Goal: Task Accomplishment & Management: Use online tool/utility

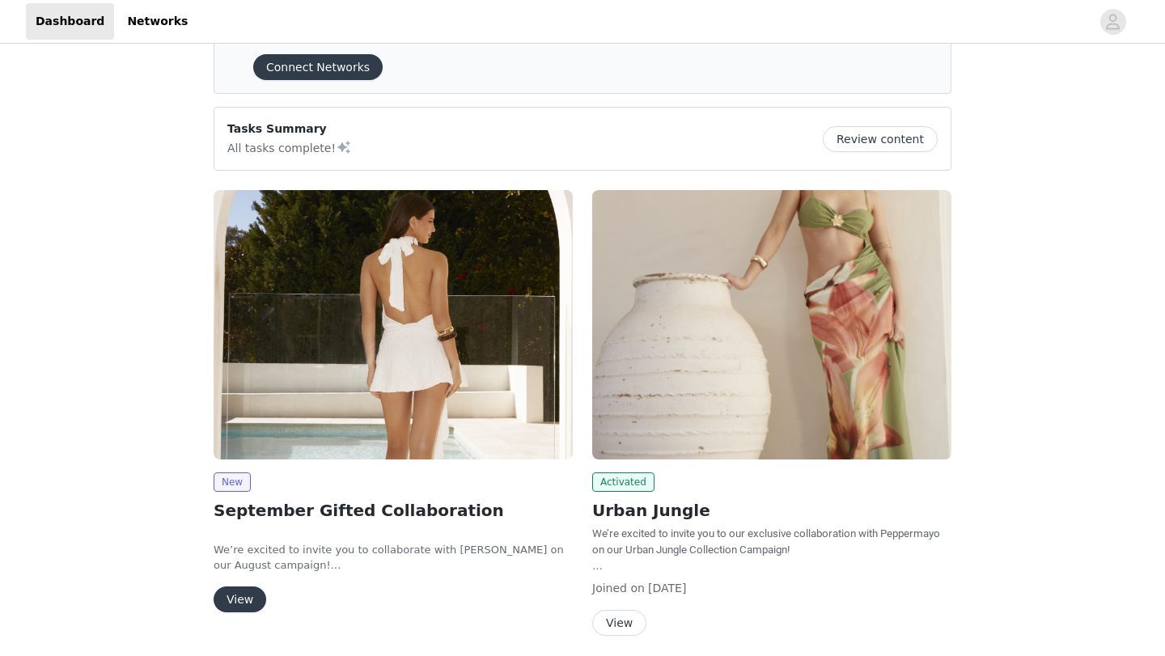
scroll to position [85, 0]
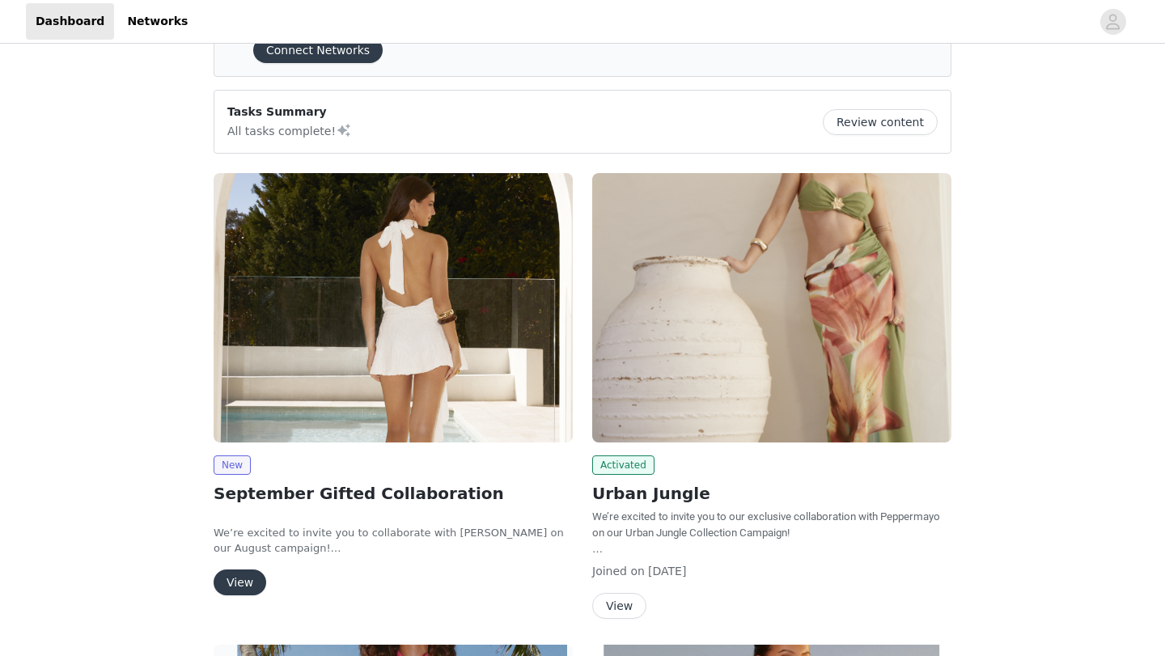
click at [229, 589] on button "View" at bounding box center [240, 583] width 53 height 26
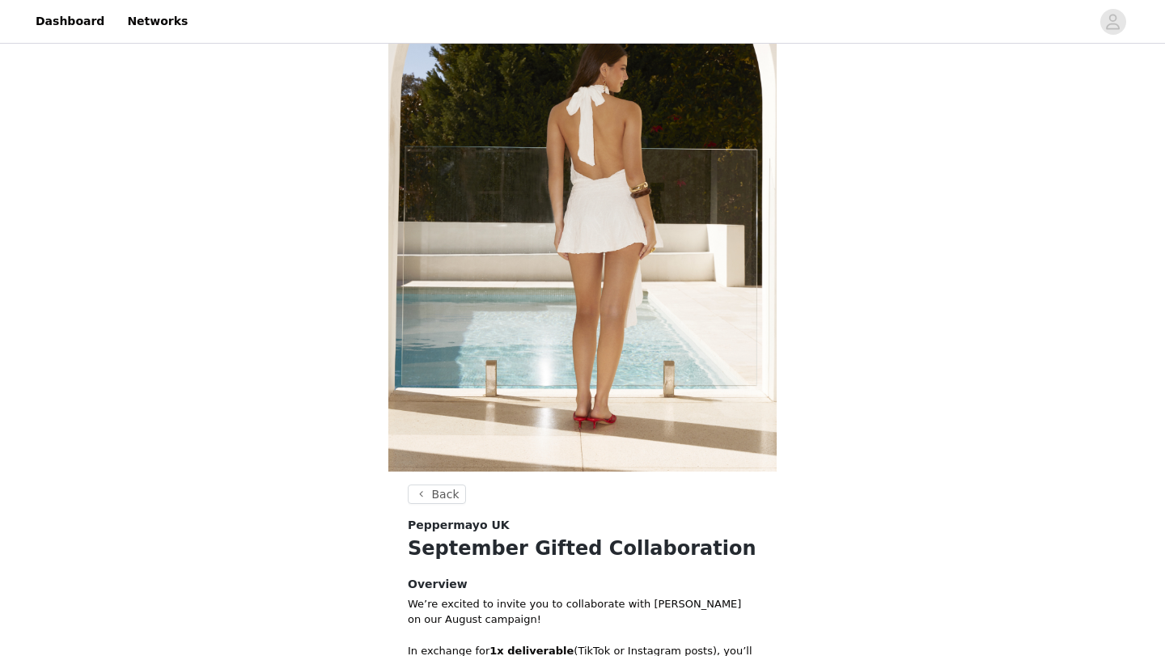
scroll to position [571, 0]
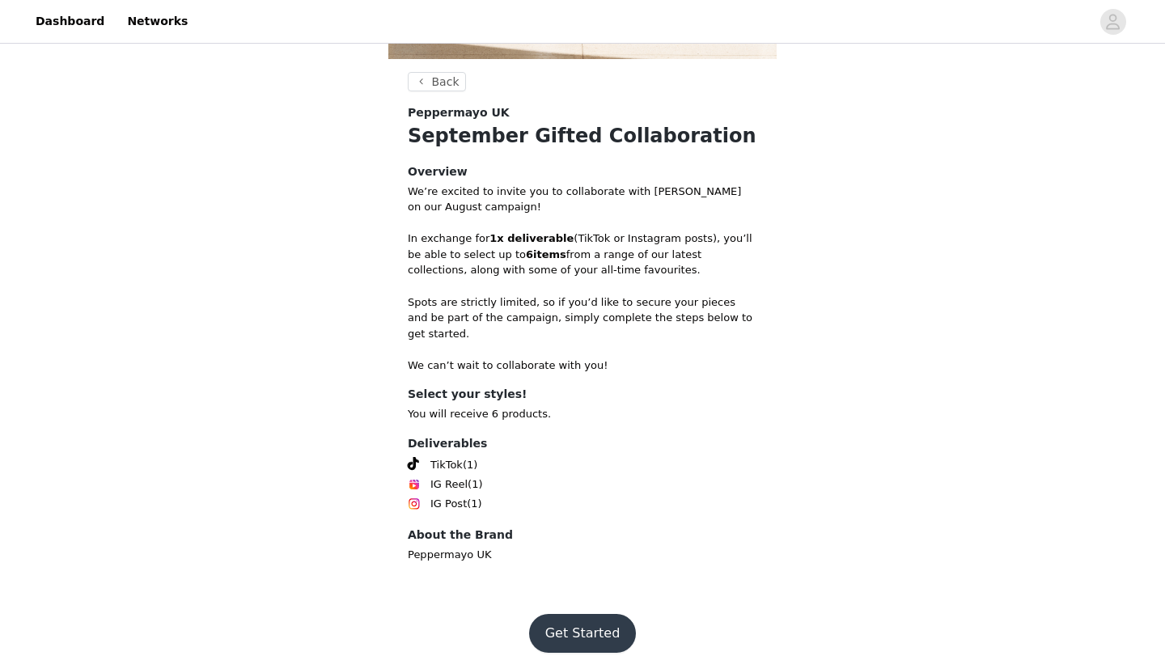
click at [576, 615] on button "Get Started" at bounding box center [583, 633] width 108 height 39
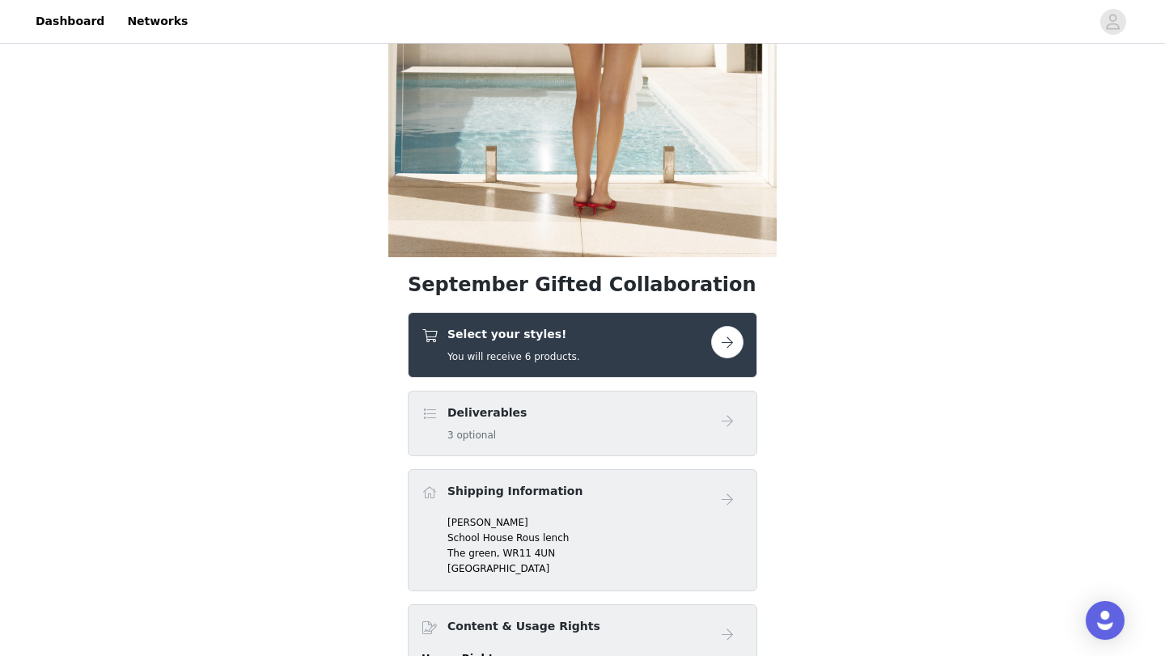
scroll to position [411, 0]
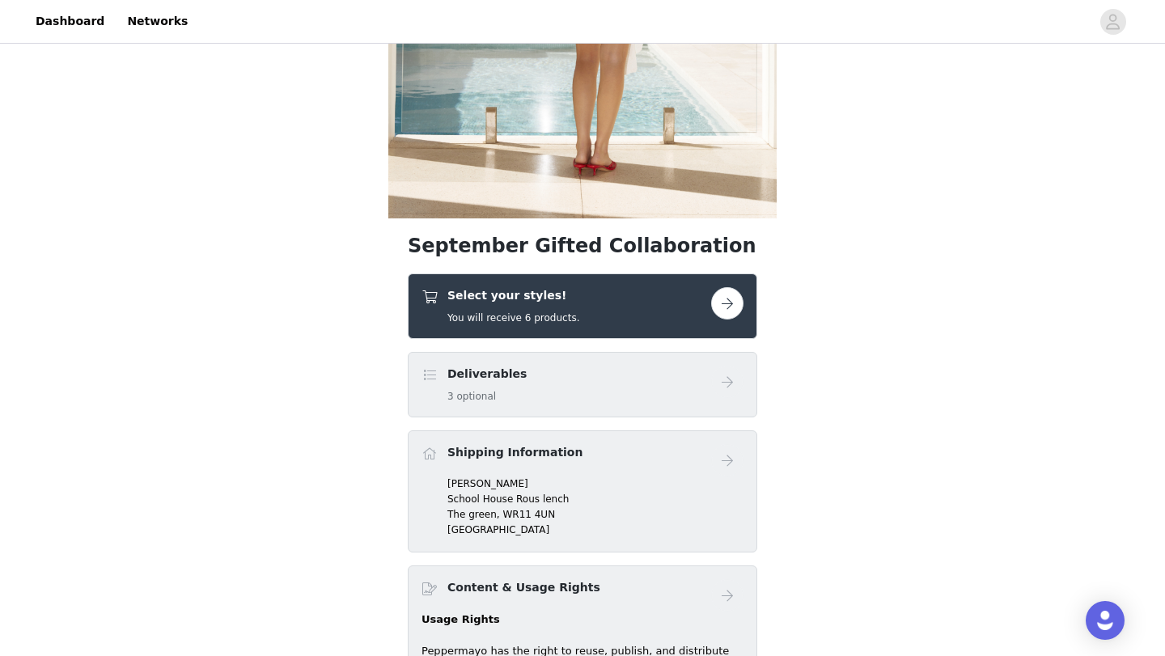
click at [545, 394] on div "Deliverables 3 optional" at bounding box center [567, 385] width 290 height 38
click at [736, 315] on button "button" at bounding box center [727, 303] width 32 height 32
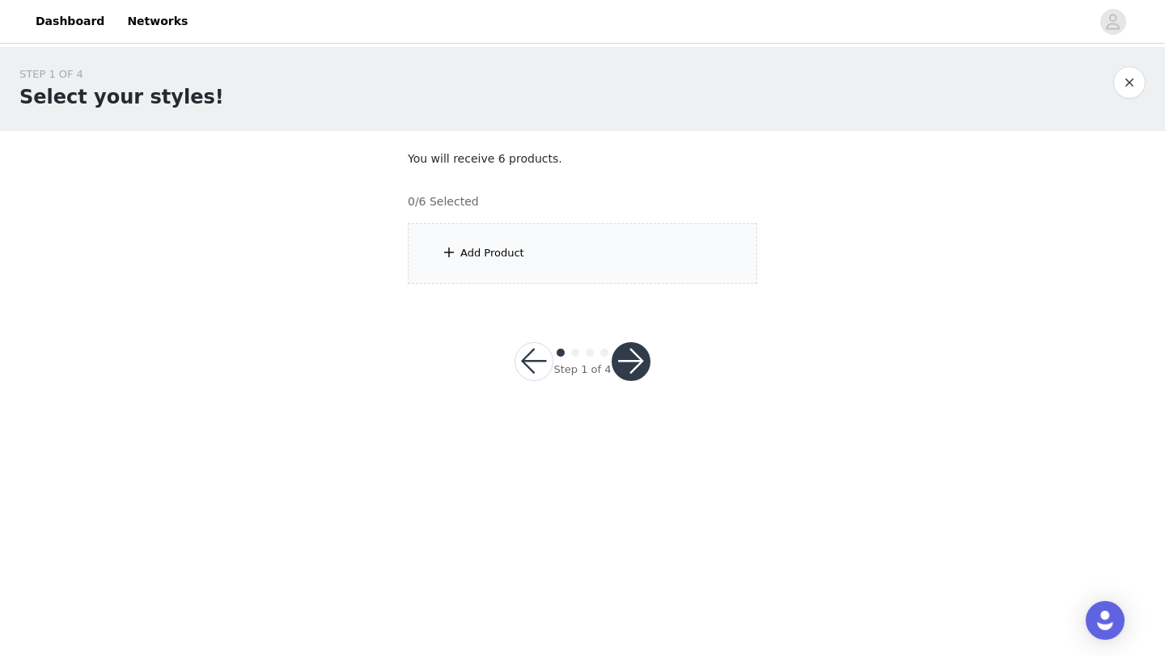
click at [588, 248] on div "Add Product" at bounding box center [583, 253] width 350 height 61
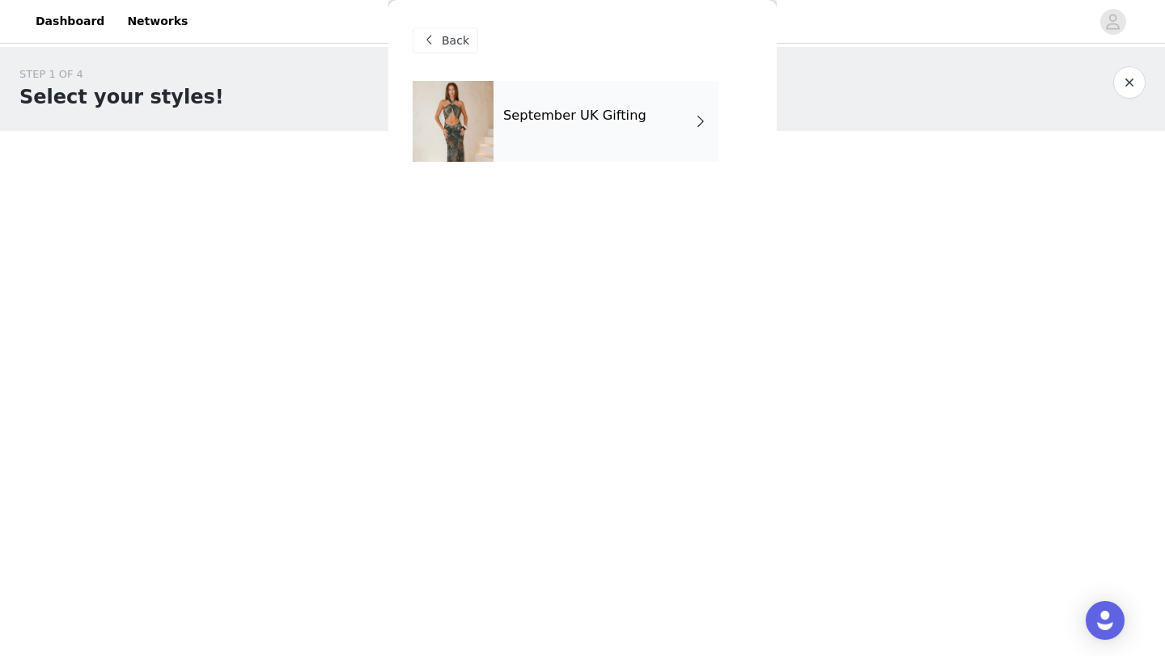
click at [575, 159] on div "September UK Gifting" at bounding box center [606, 121] width 225 height 81
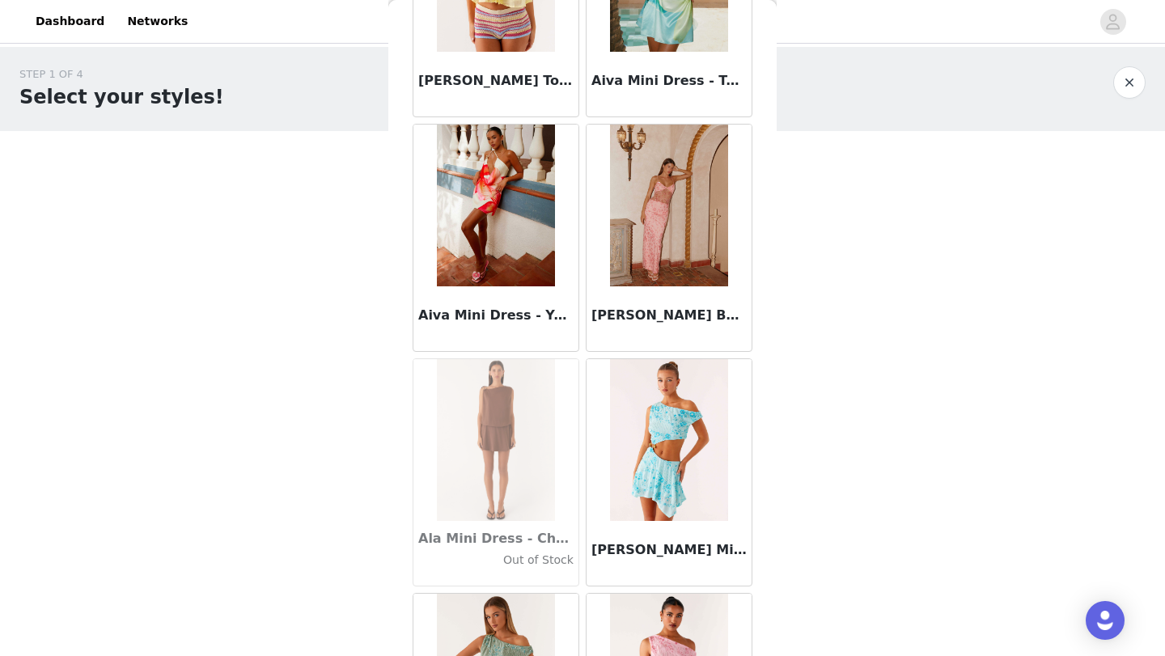
scroll to position [951, 0]
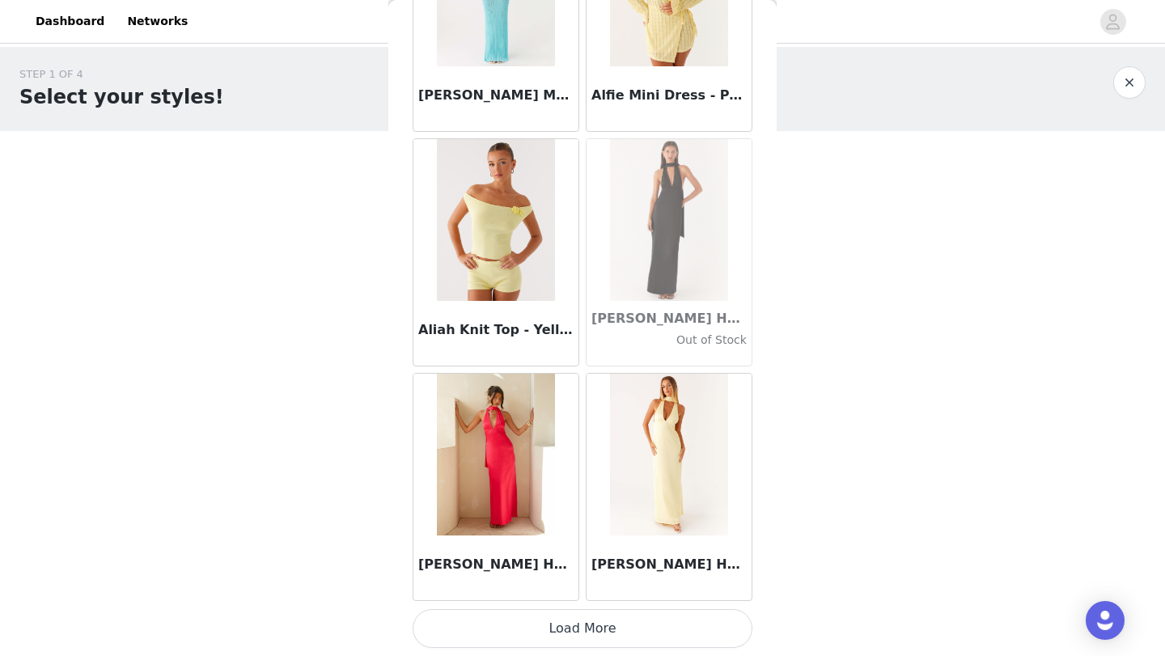
click at [613, 632] on button "Load More" at bounding box center [583, 628] width 340 height 39
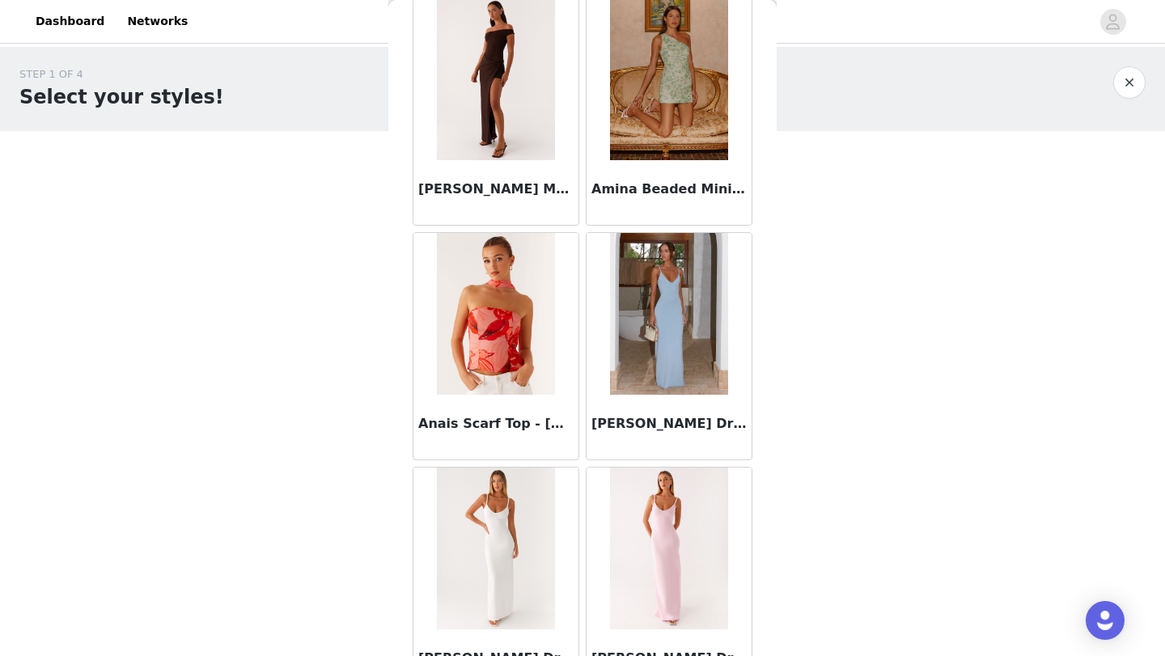
scroll to position [4167, 0]
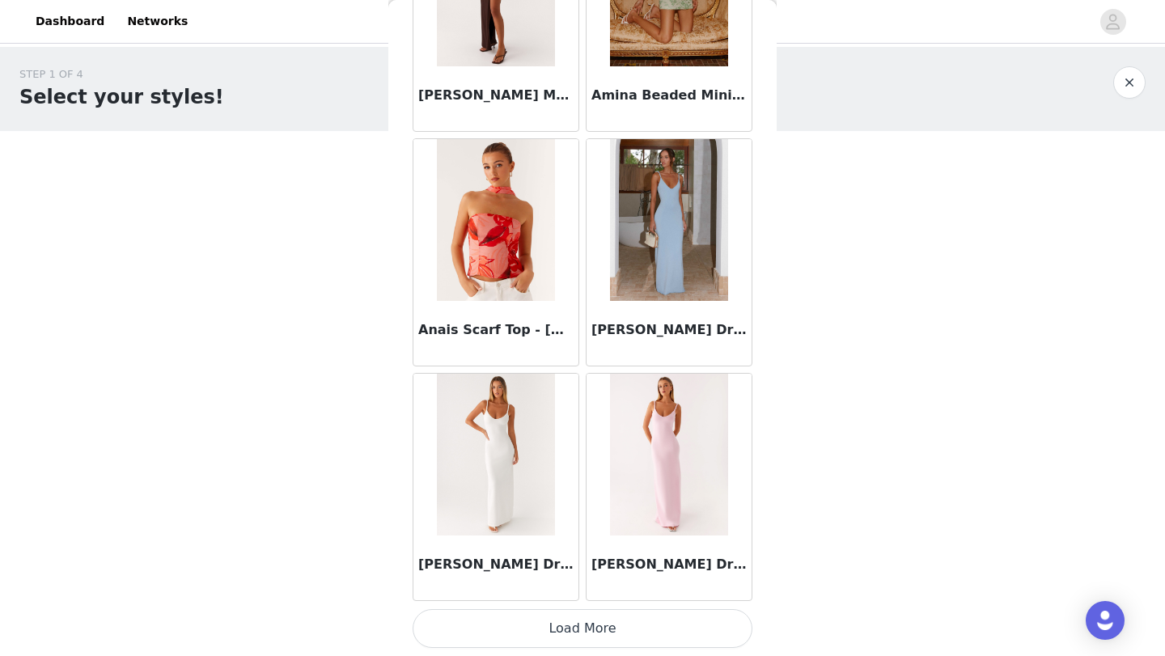
click at [578, 641] on button "Load More" at bounding box center [583, 628] width 340 height 39
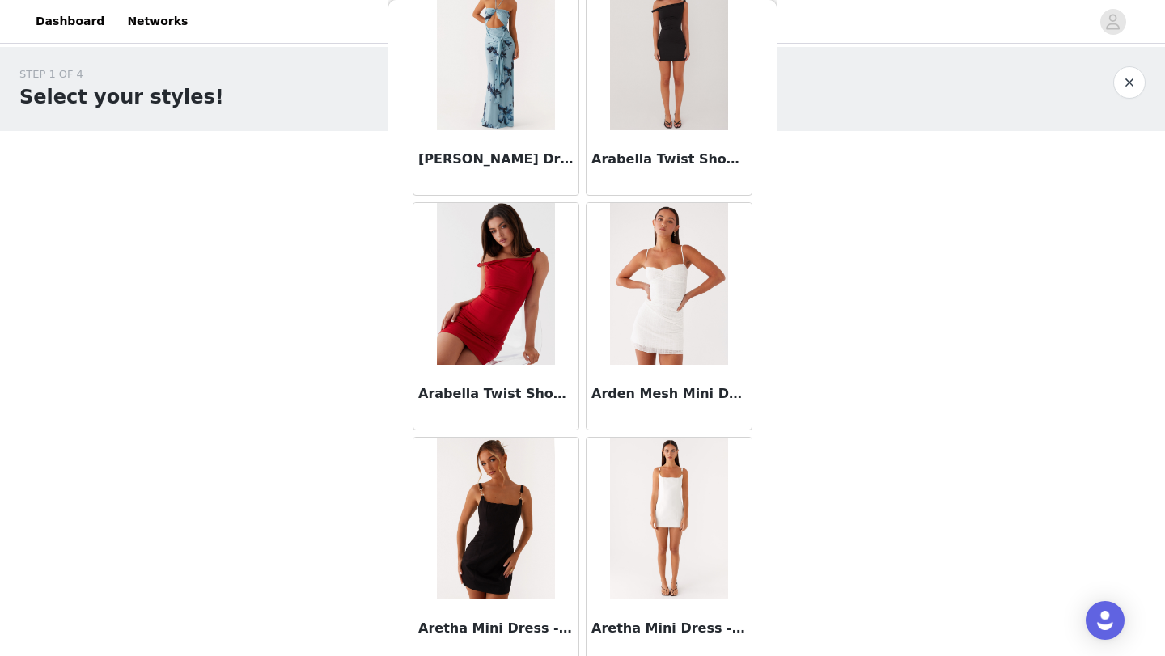
scroll to position [6514, 0]
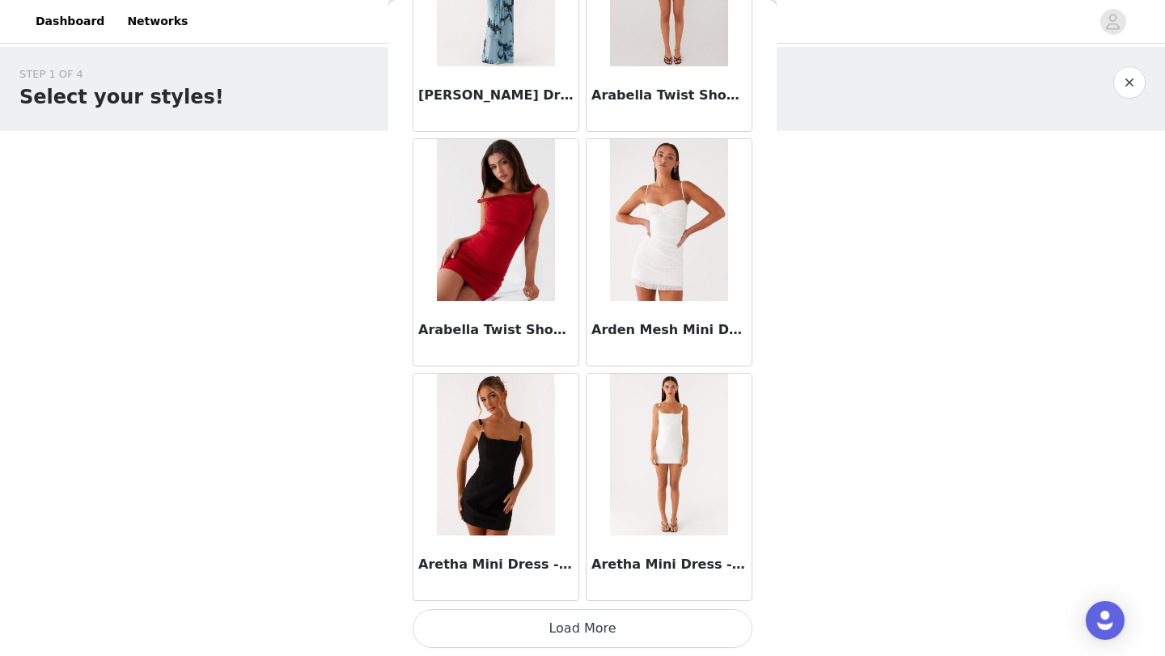
click at [582, 639] on button "Load More" at bounding box center [583, 628] width 340 height 39
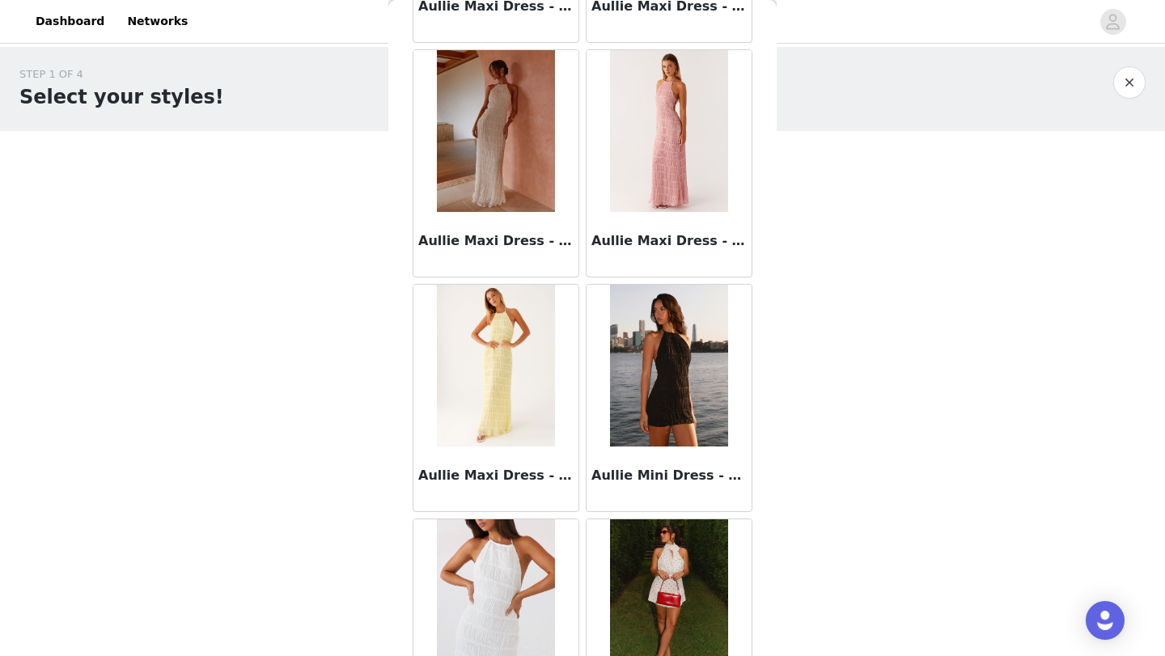
scroll to position [8861, 0]
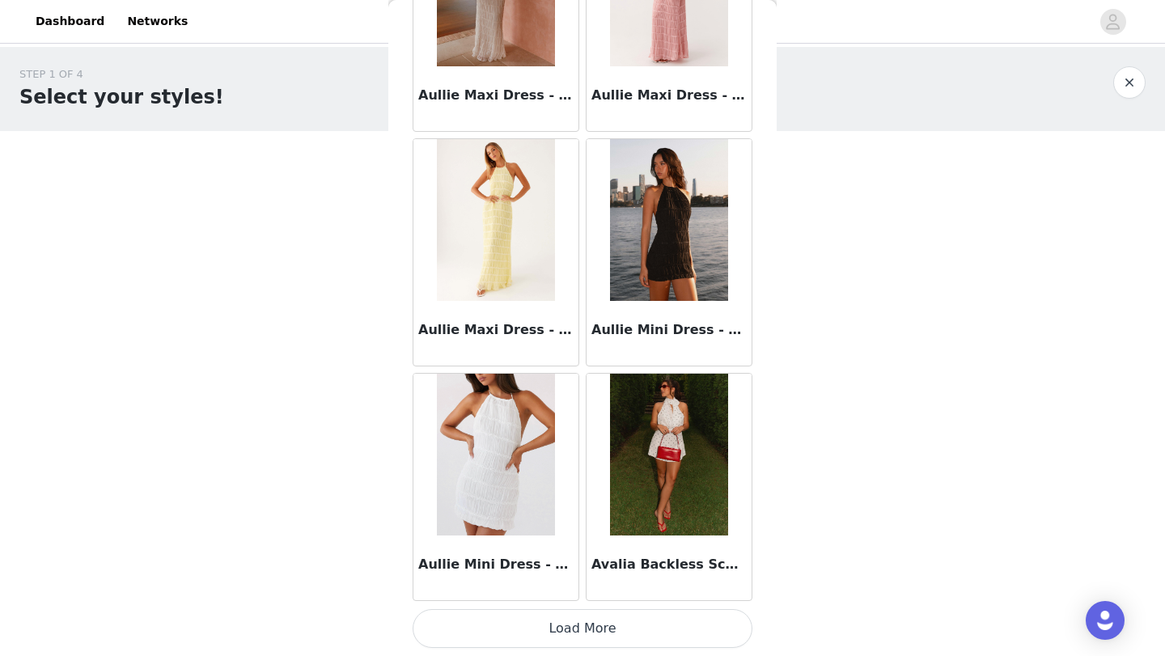
click at [582, 626] on button "Load More" at bounding box center [583, 628] width 340 height 39
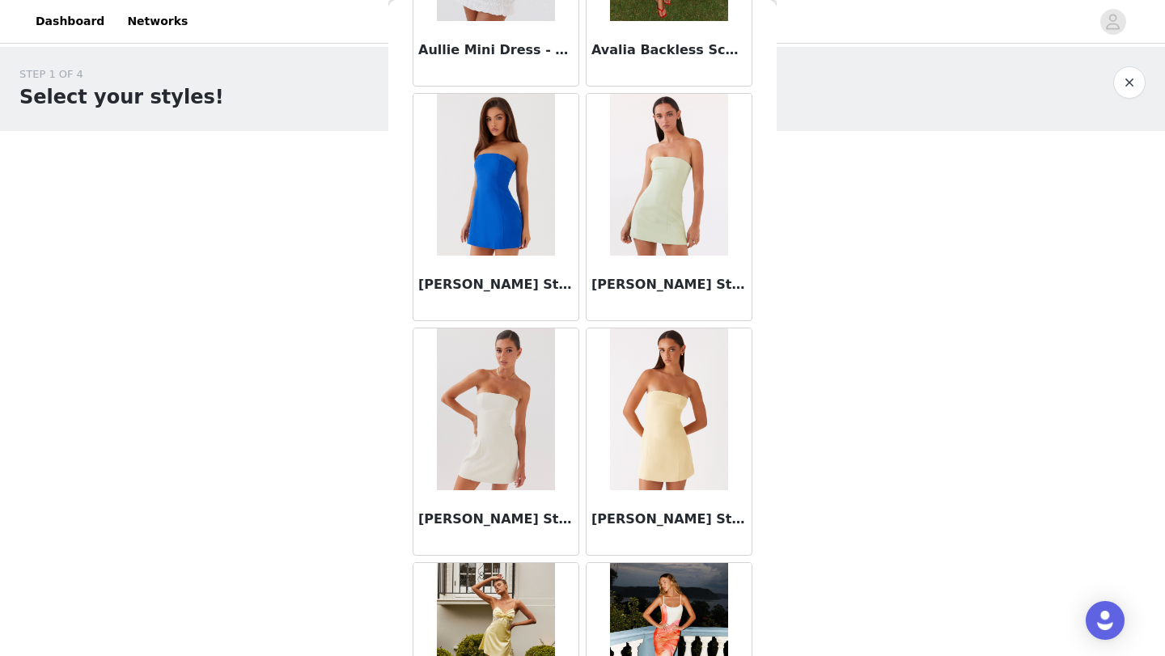
scroll to position [9386, 0]
